Goal: Task Accomplishment & Management: Manage account settings

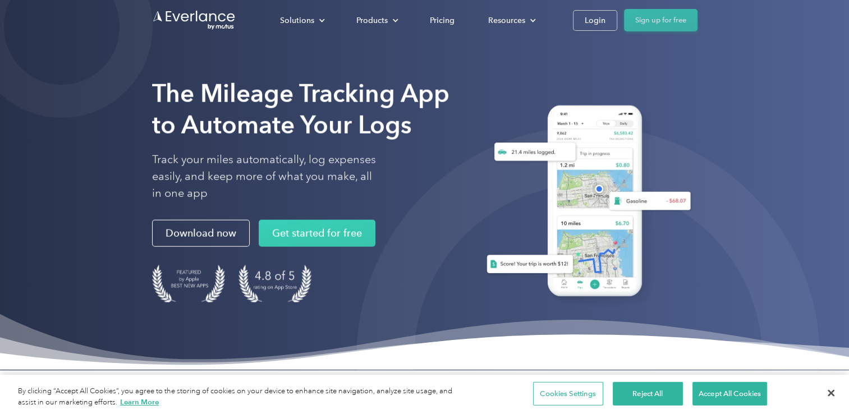
click at [664, 20] on link "Sign up for free" at bounding box center [661, 20] width 74 height 22
click at [603, 25] on div "Login" at bounding box center [595, 20] width 21 height 14
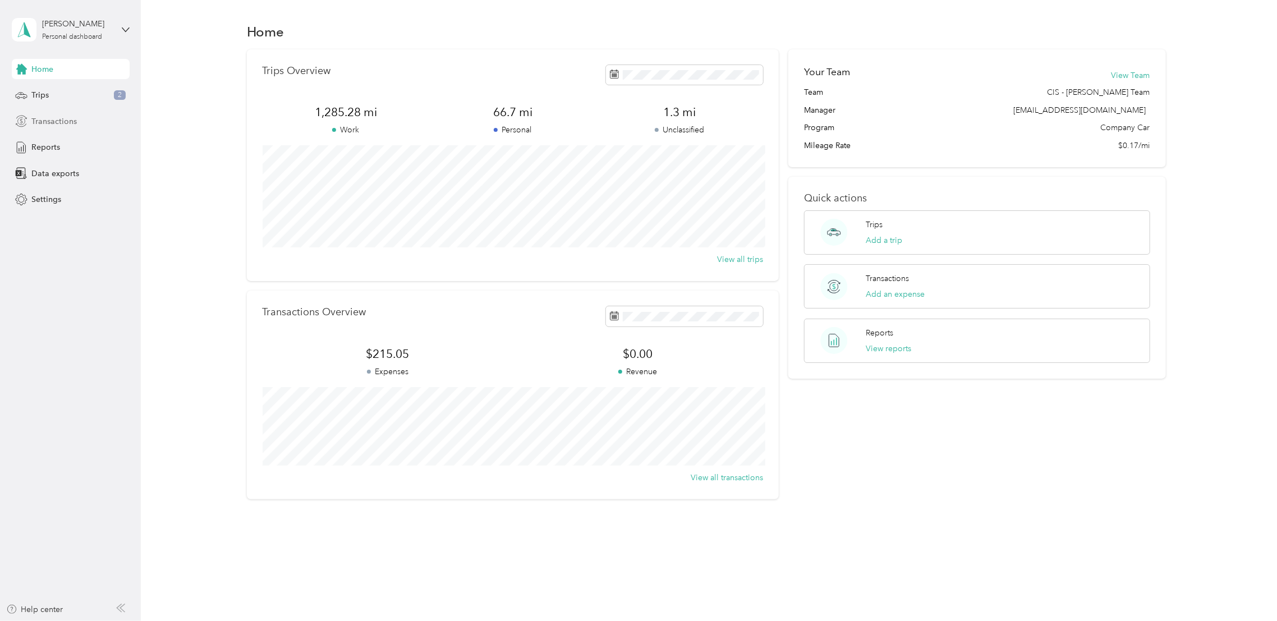
click at [61, 122] on span "Transactions" at bounding box center [53, 122] width 45 height 12
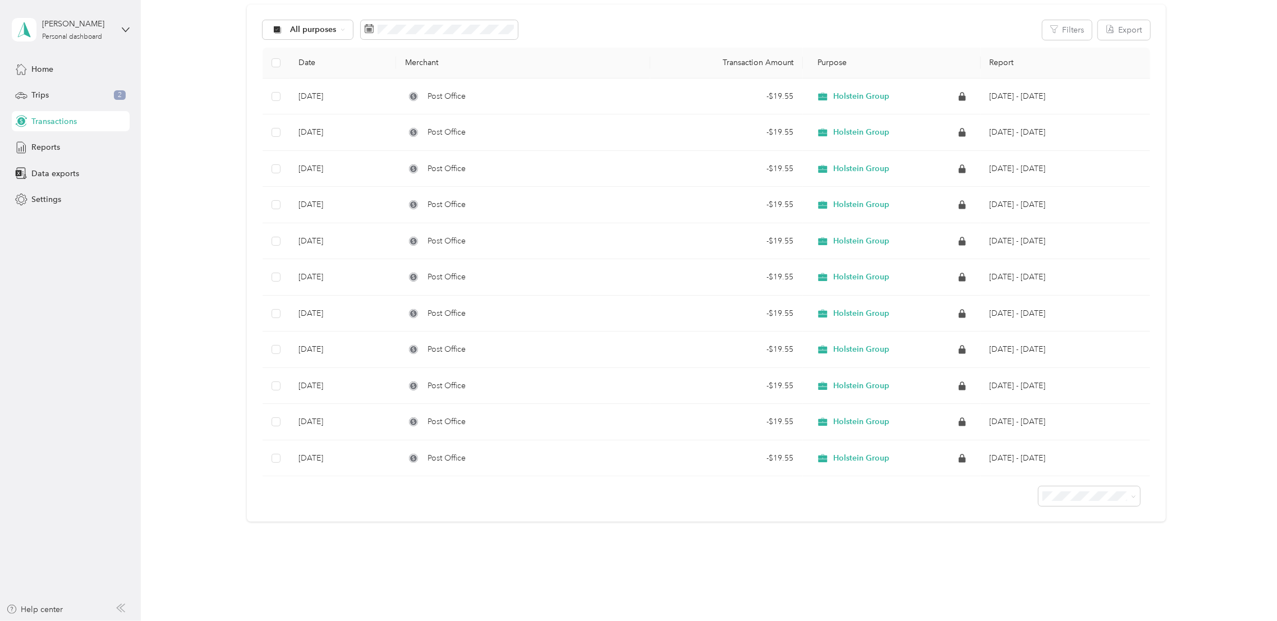
scroll to position [136, 0]
